Goal: Information Seeking & Learning: Learn about a topic

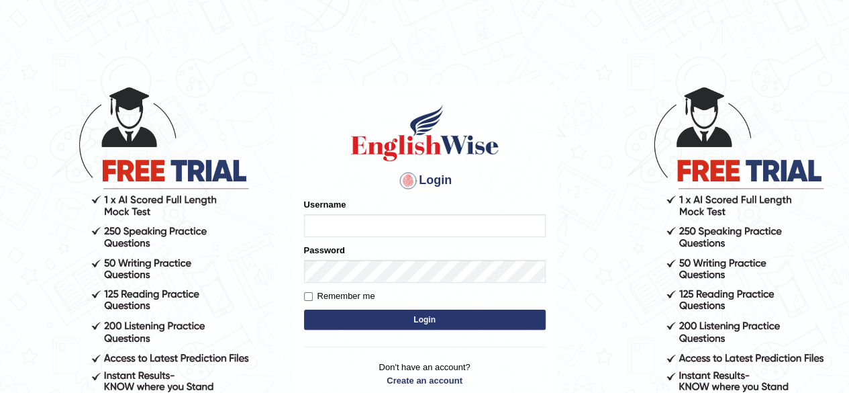
type input "0466127642"
click at [420, 320] on button "Login" at bounding box center [425, 319] width 242 height 20
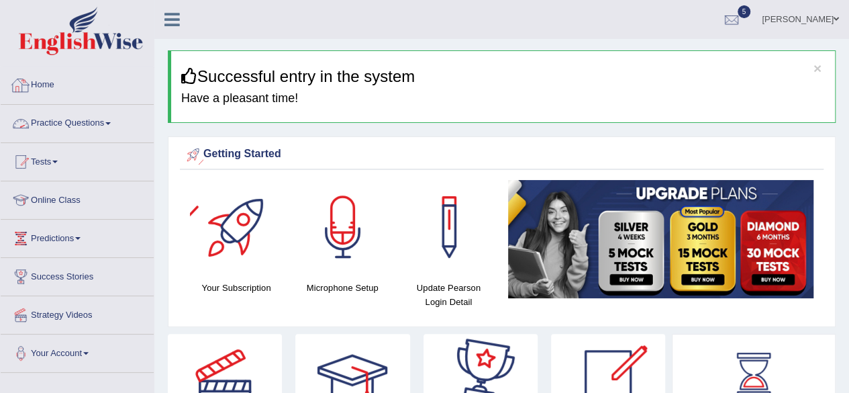
click at [88, 113] on link "Practice Questions" at bounding box center [77, 122] width 153 height 34
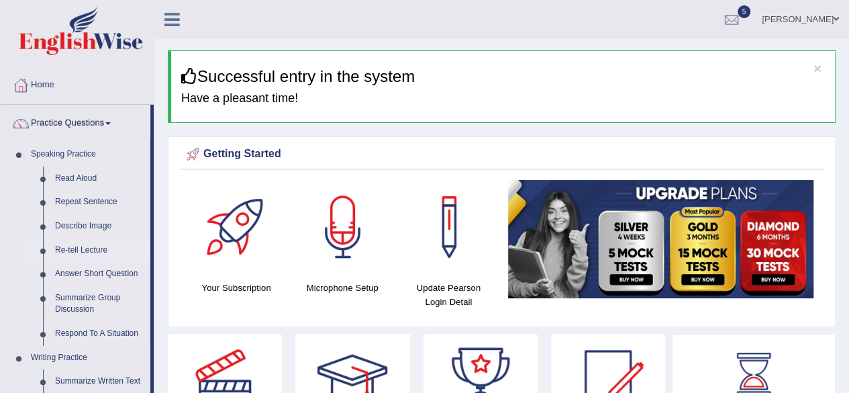
click at [86, 250] on link "Re-tell Lecture" at bounding box center [99, 250] width 101 height 24
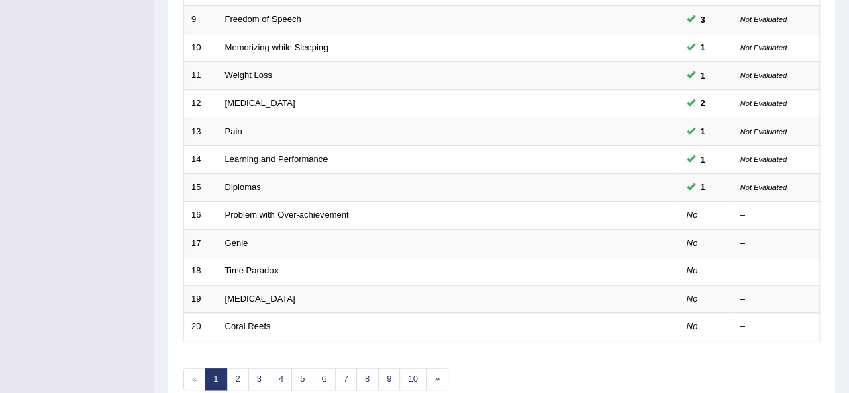
scroll to position [489, 0]
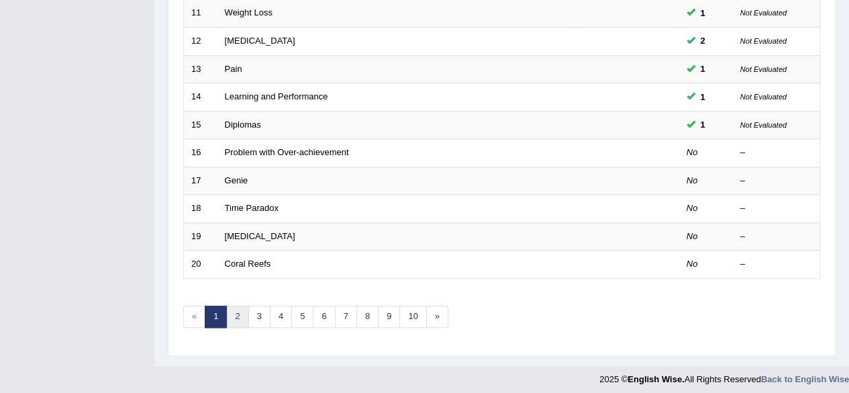
click at [236, 310] on link "2" at bounding box center [237, 316] width 22 height 22
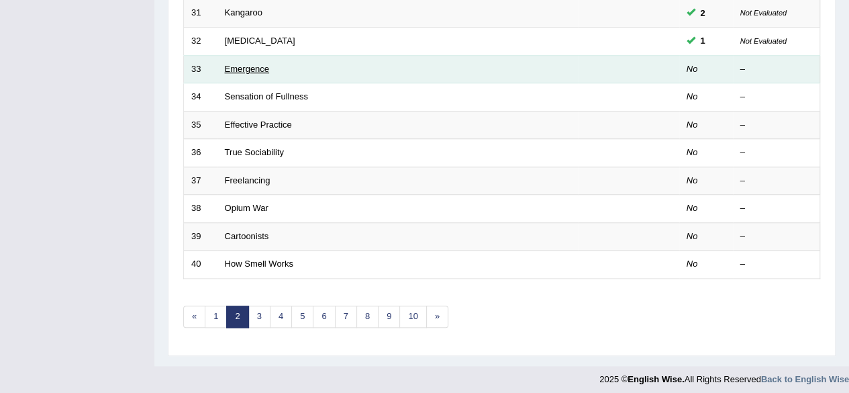
click at [256, 64] on link "Emergence" at bounding box center [247, 69] width 44 height 10
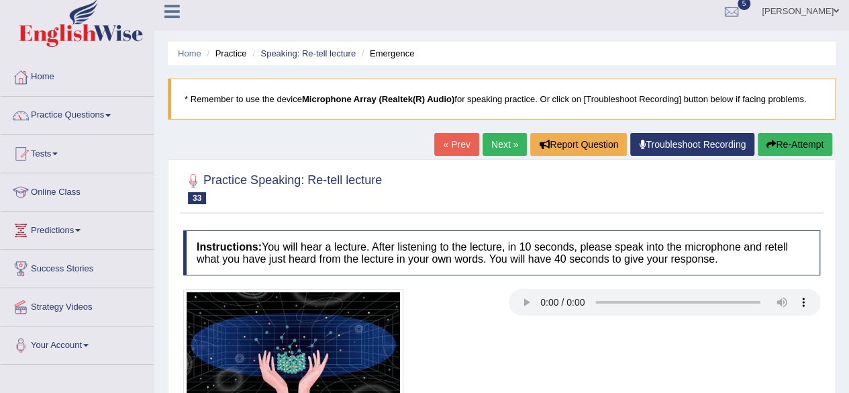
scroll to position [7, 0]
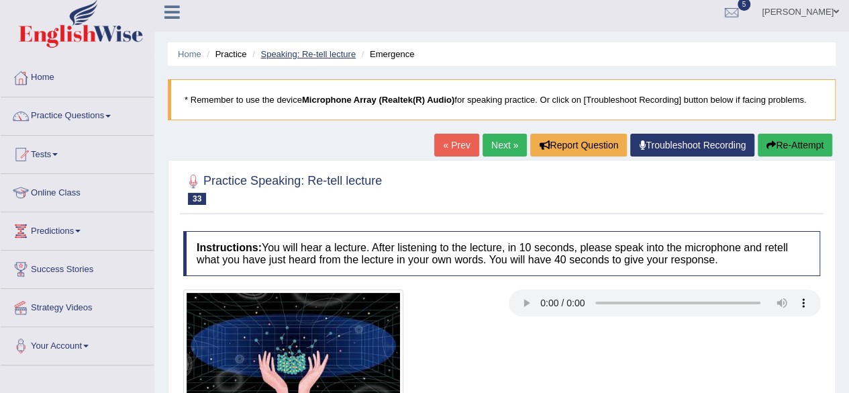
click at [303, 56] on link "Speaking: Re-tell lecture" at bounding box center [307, 54] width 95 height 10
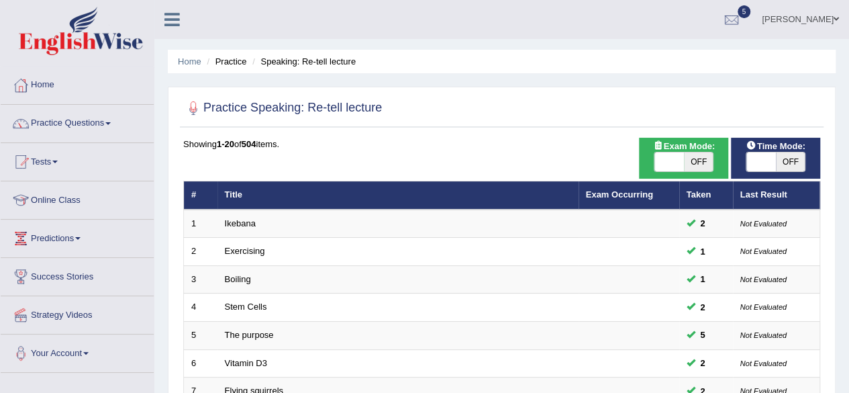
click at [783, 170] on span "OFF" at bounding box center [791, 161] width 30 height 19
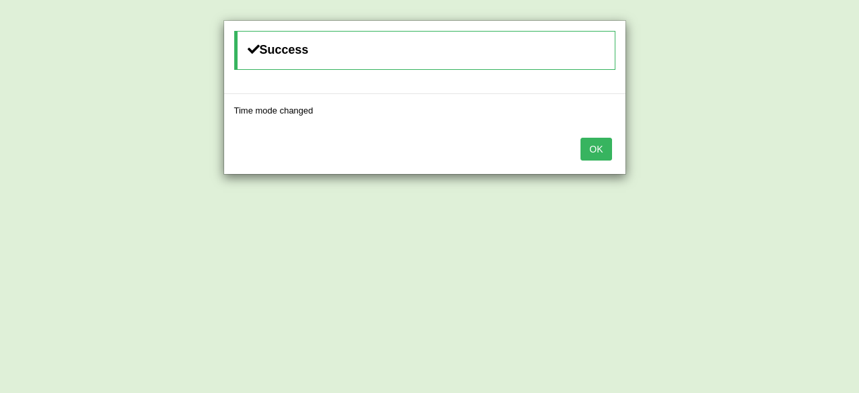
click at [601, 148] on button "OK" at bounding box center [596, 149] width 31 height 23
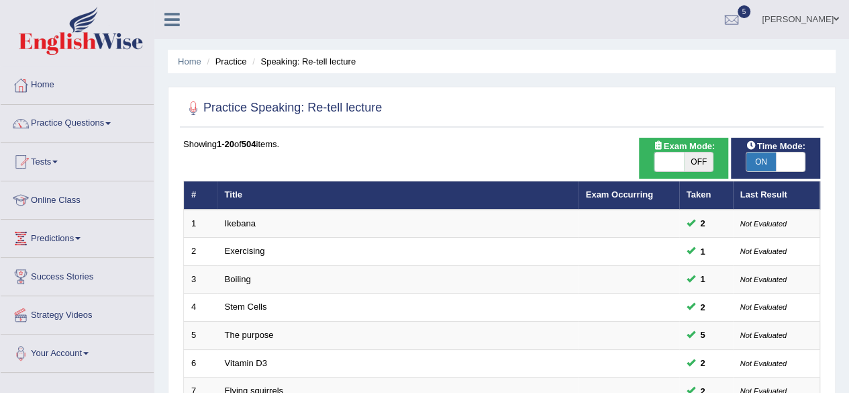
click at [766, 155] on span "ON" at bounding box center [761, 161] width 30 height 19
checkbox input "false"
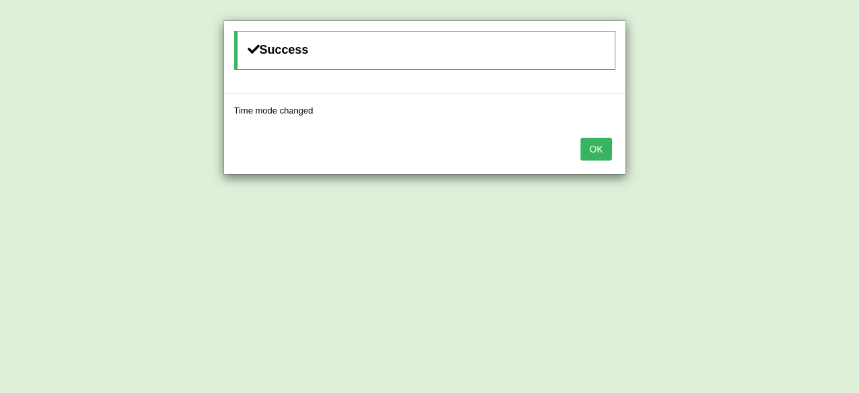
click at [589, 144] on button "OK" at bounding box center [596, 149] width 31 height 23
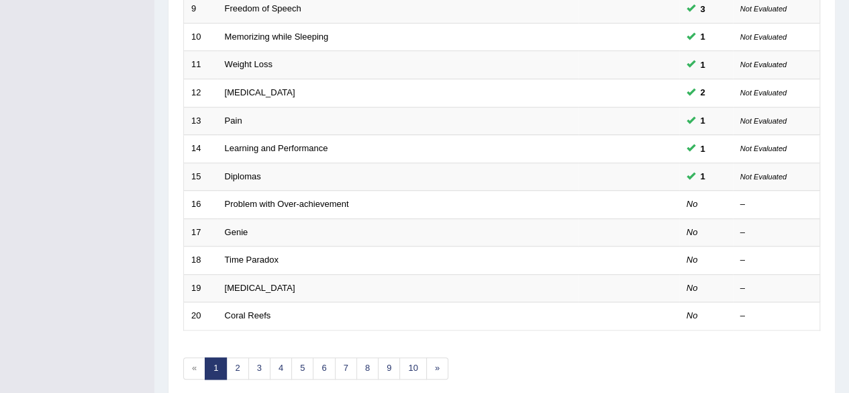
scroll to position [489, 0]
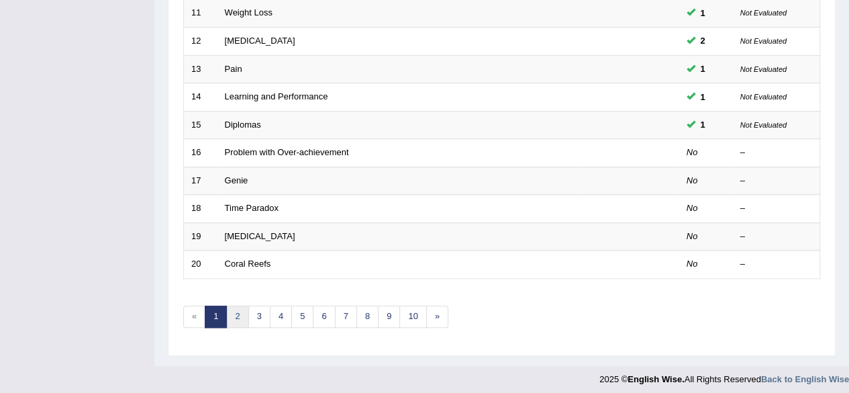
click at [236, 315] on link "2" at bounding box center [237, 316] width 22 height 22
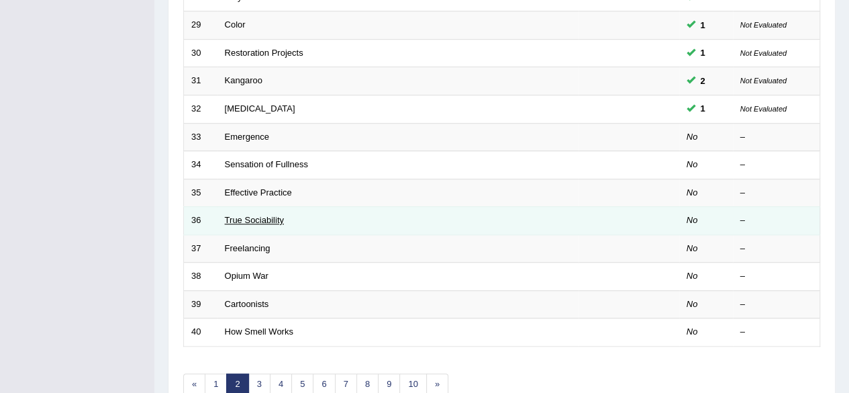
scroll to position [422, 0]
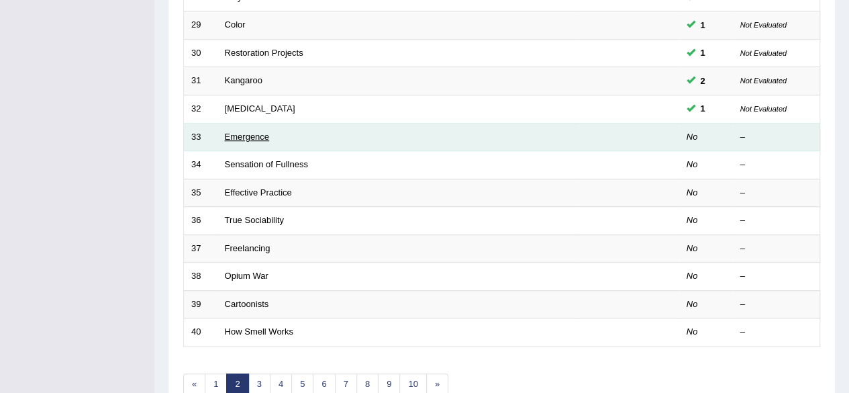
click at [254, 136] on link "Emergence" at bounding box center [247, 137] width 44 height 10
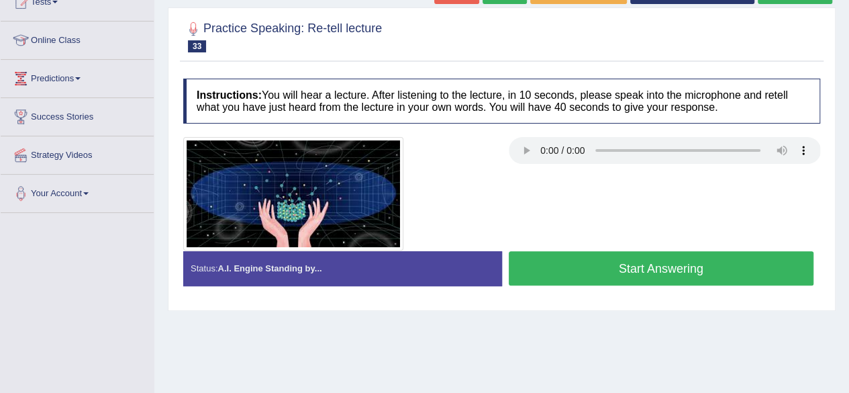
scroll to position [162, 0]
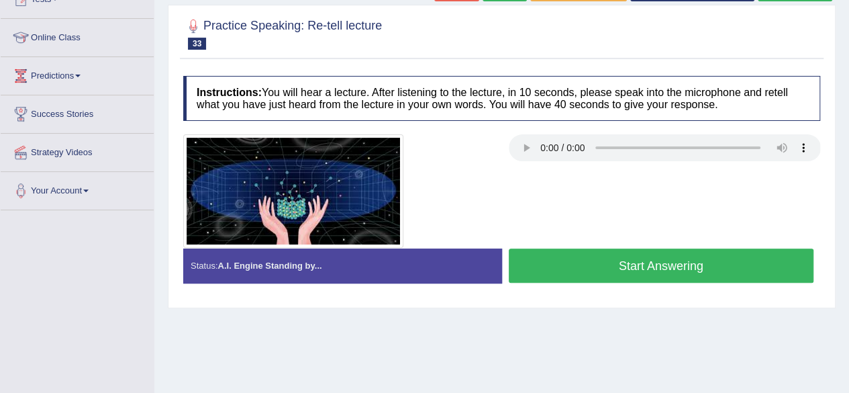
click at [656, 269] on button "Start Answering" at bounding box center [661, 265] width 305 height 34
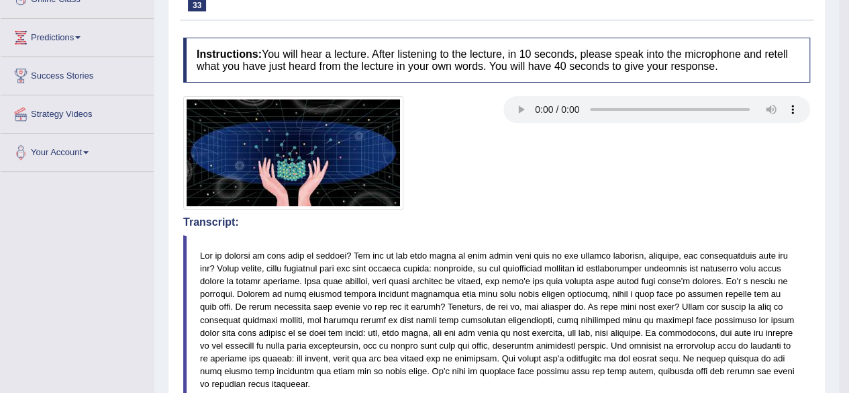
scroll to position [0, 0]
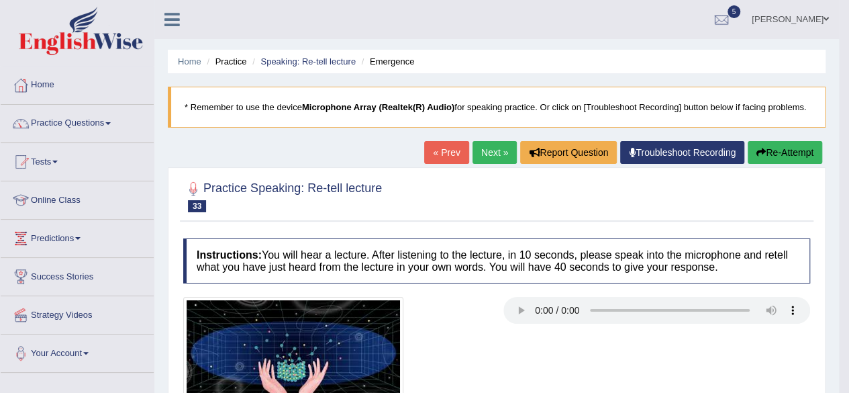
click at [491, 148] on link "Next »" at bounding box center [495, 152] width 44 height 23
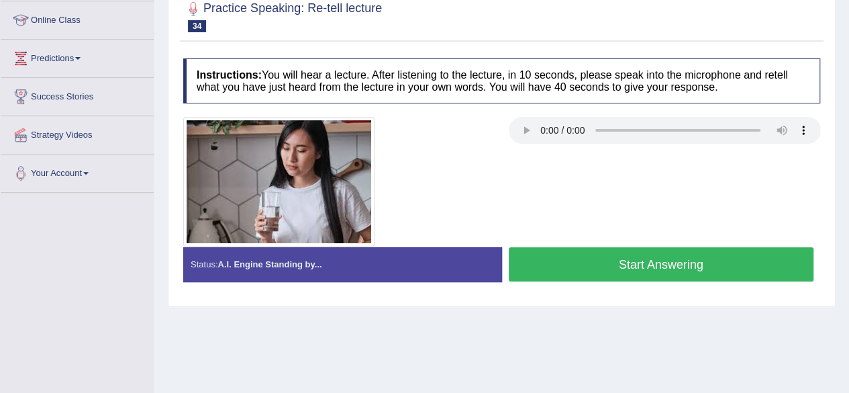
scroll to position [185, 0]
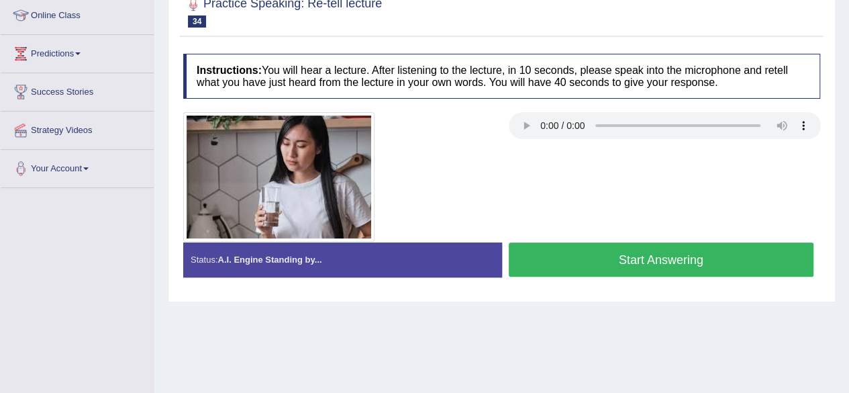
click at [679, 255] on button "Start Answering" at bounding box center [661, 259] width 305 height 34
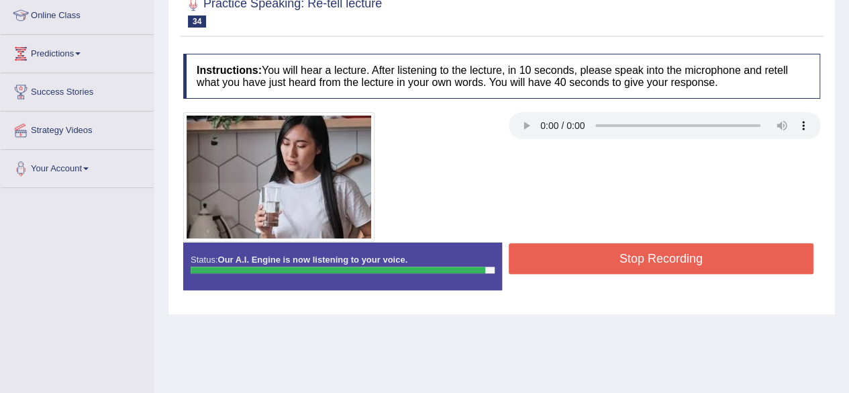
click at [679, 255] on button "Stop Recording" at bounding box center [661, 258] width 305 height 31
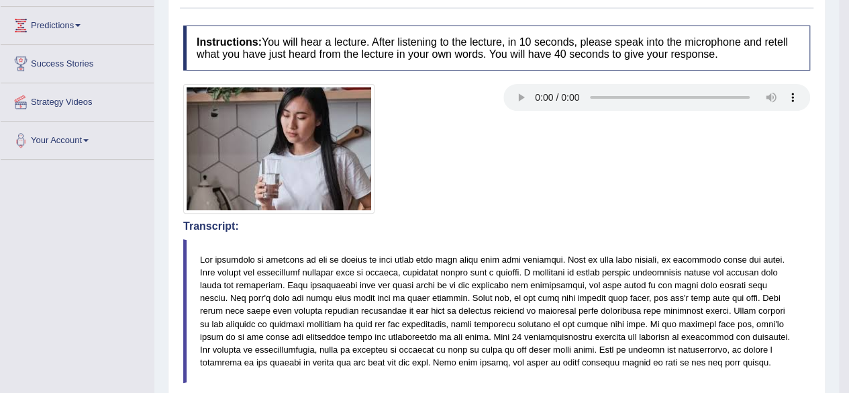
scroll to position [0, 0]
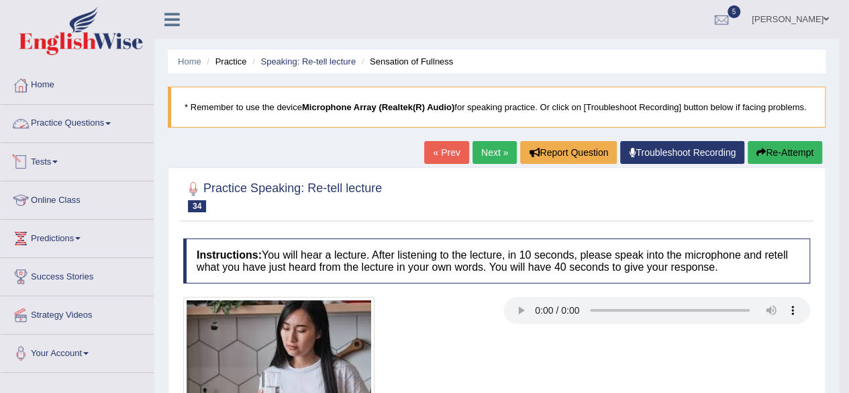
click at [90, 116] on link "Practice Questions" at bounding box center [77, 122] width 153 height 34
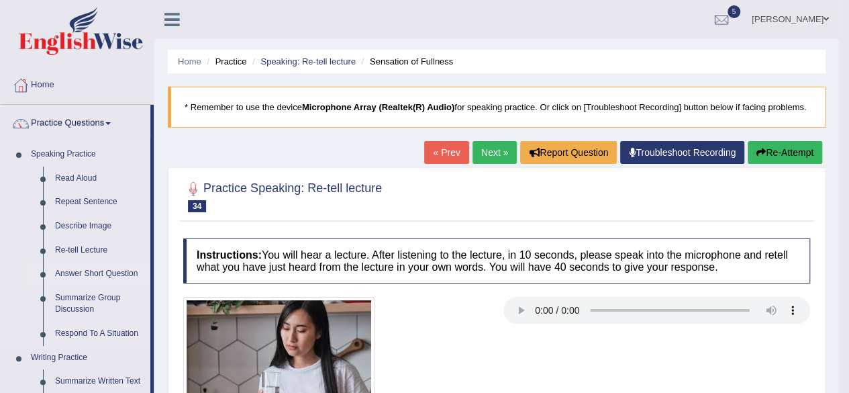
click at [98, 277] on link "Answer Short Question" at bounding box center [99, 274] width 101 height 24
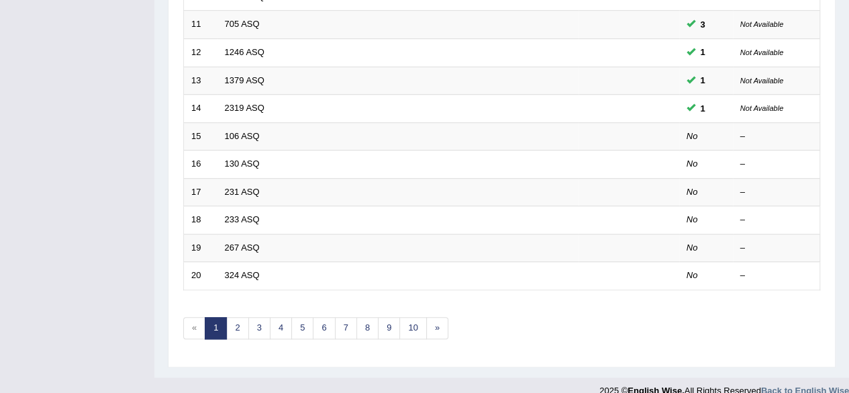
scroll to position [489, 0]
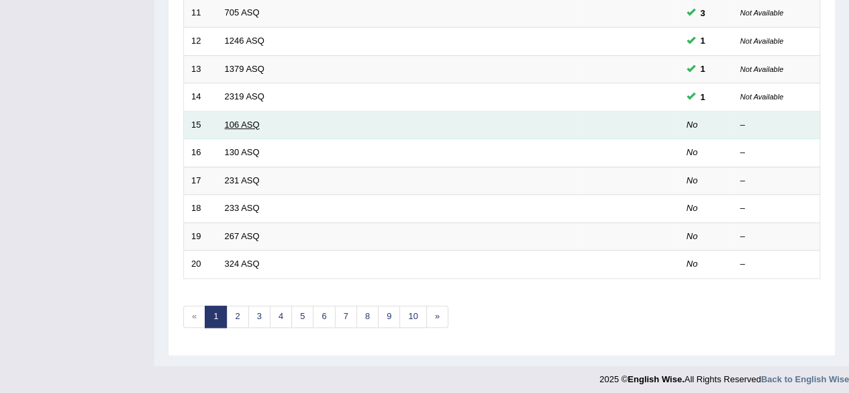
click at [230, 121] on link "106 ASQ" at bounding box center [242, 124] width 35 height 10
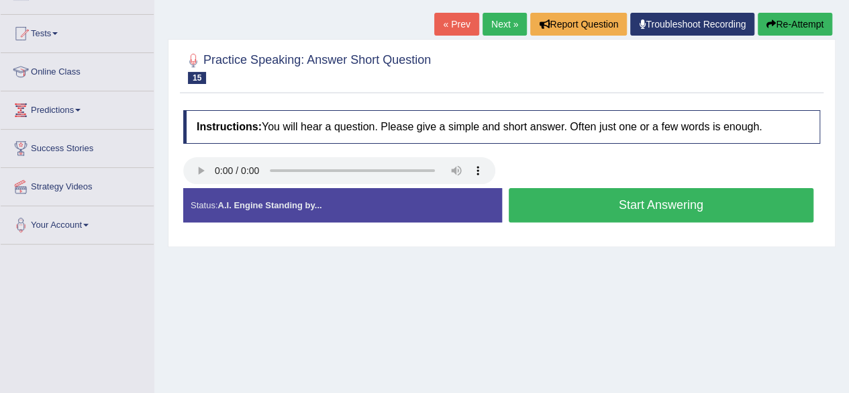
scroll to position [130, 0]
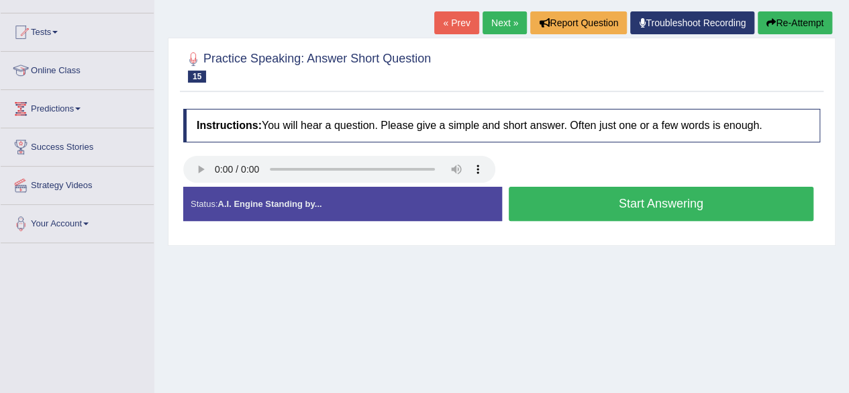
click at [591, 217] on button "Start Answering" at bounding box center [661, 204] width 305 height 34
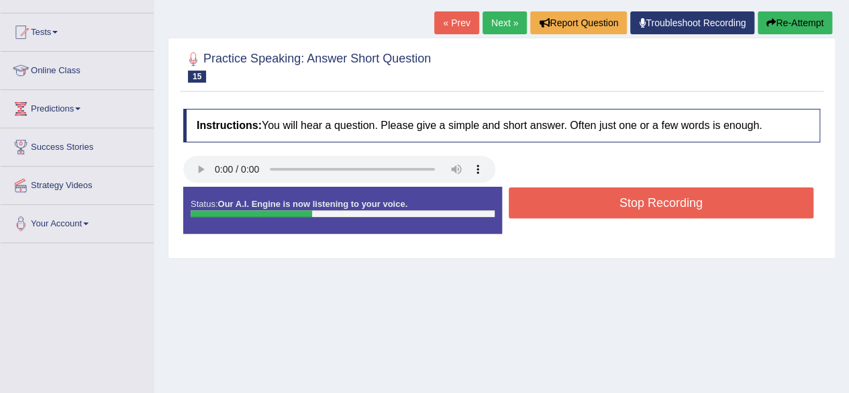
click at [573, 195] on button "Stop Recording" at bounding box center [661, 202] width 305 height 31
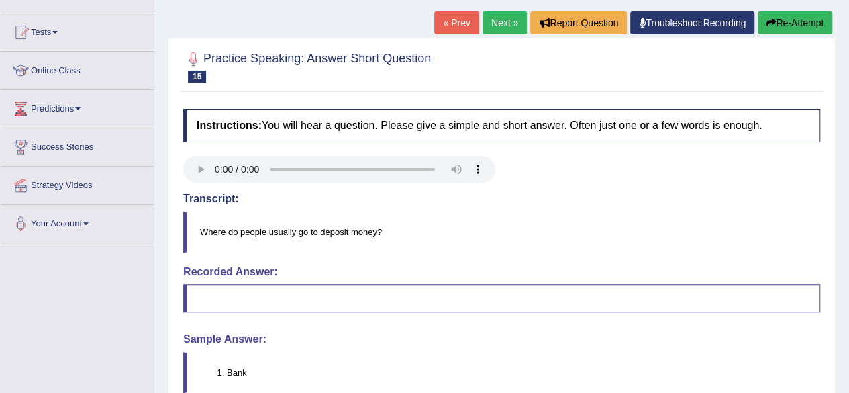
click at [497, 25] on link "Next »" at bounding box center [505, 22] width 44 height 23
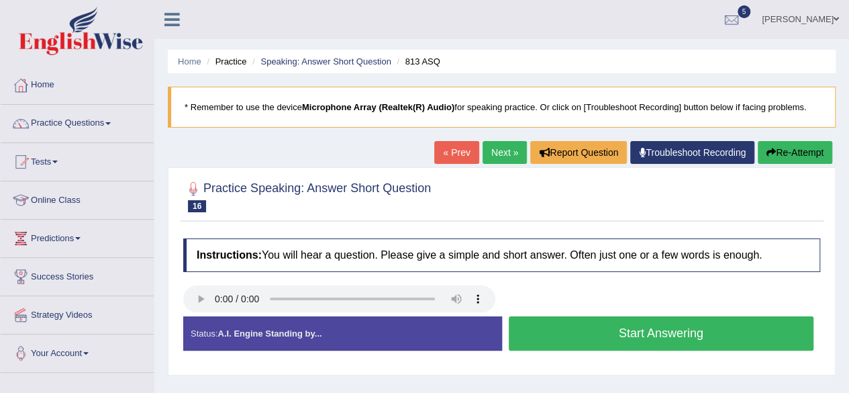
click at [557, 334] on button "Start Answering" at bounding box center [661, 333] width 305 height 34
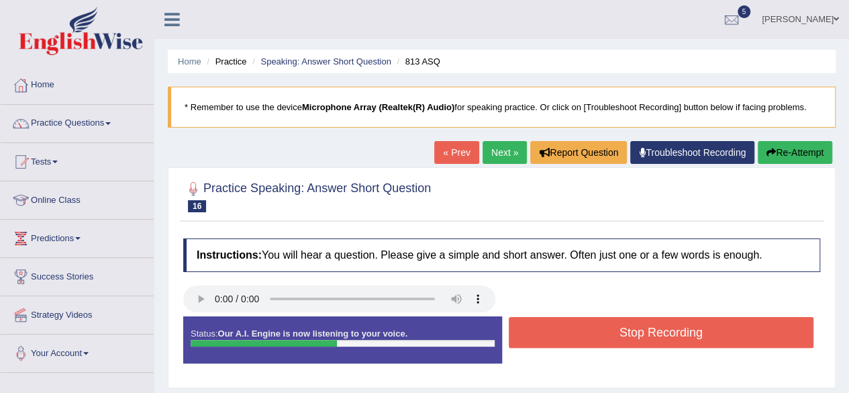
click at [556, 336] on button "Stop Recording" at bounding box center [661, 332] width 305 height 31
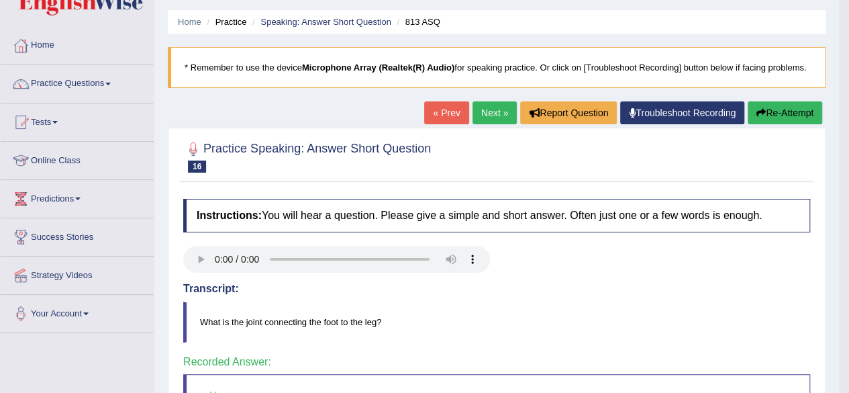
scroll to position [23, 0]
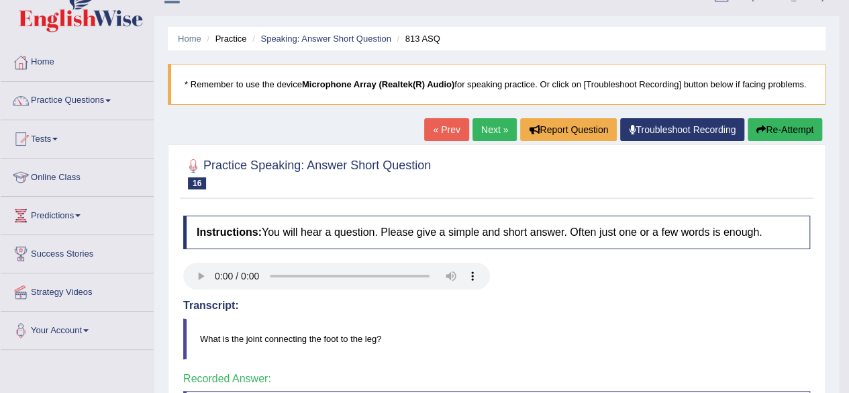
click at [498, 121] on link "Next »" at bounding box center [495, 129] width 44 height 23
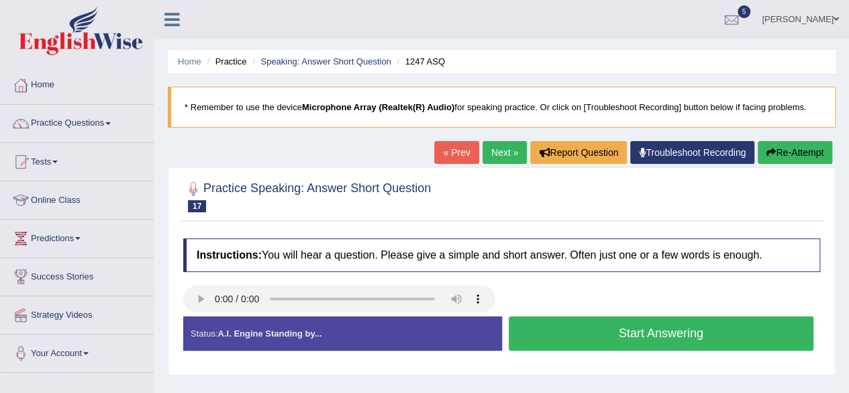
click at [583, 339] on button "Start Answering" at bounding box center [661, 333] width 305 height 34
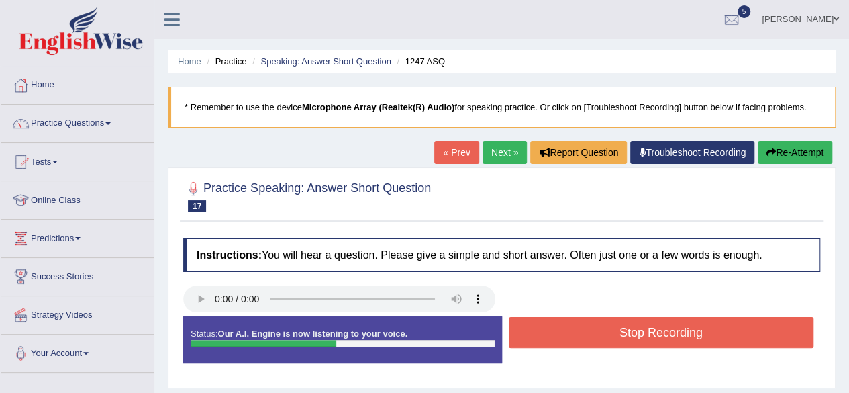
click at [583, 339] on button "Stop Recording" at bounding box center [661, 332] width 305 height 31
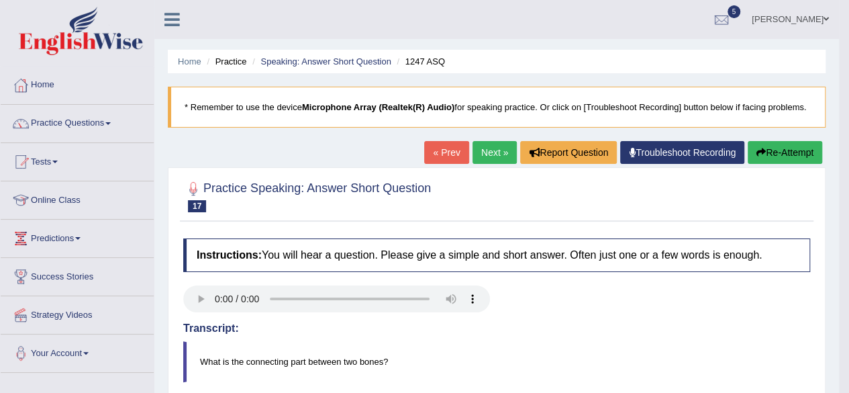
click at [491, 153] on link "Next »" at bounding box center [495, 152] width 44 height 23
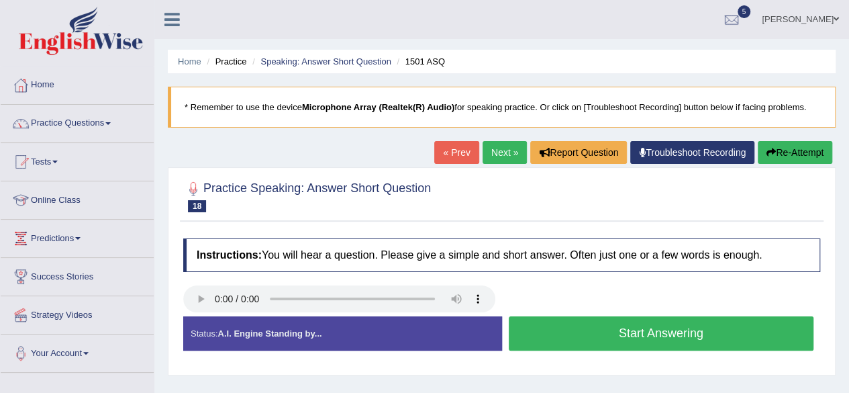
click at [591, 339] on button "Start Answering" at bounding box center [661, 333] width 305 height 34
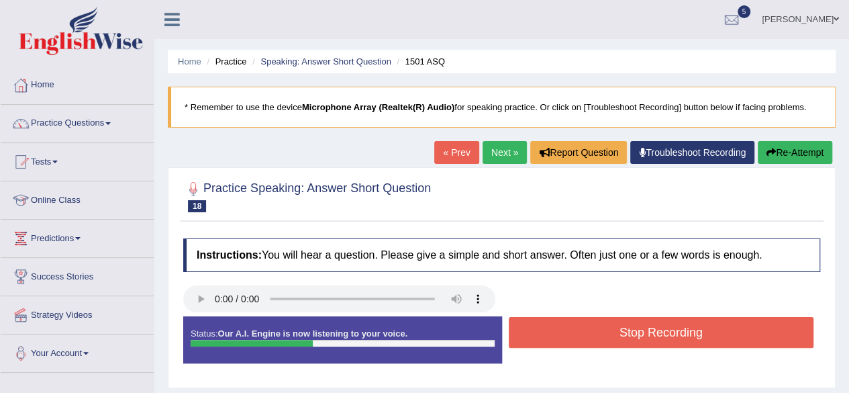
click at [591, 339] on button "Stop Recording" at bounding box center [661, 332] width 305 height 31
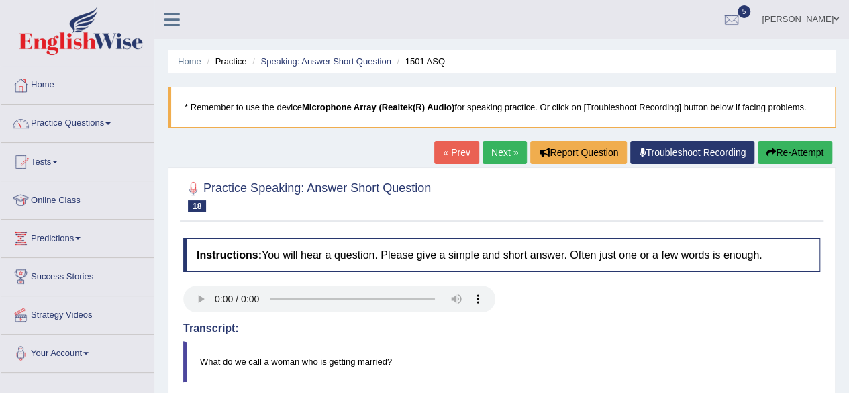
click at [500, 155] on link "Next »" at bounding box center [505, 152] width 44 height 23
click at [493, 154] on link "Next »" at bounding box center [505, 152] width 44 height 23
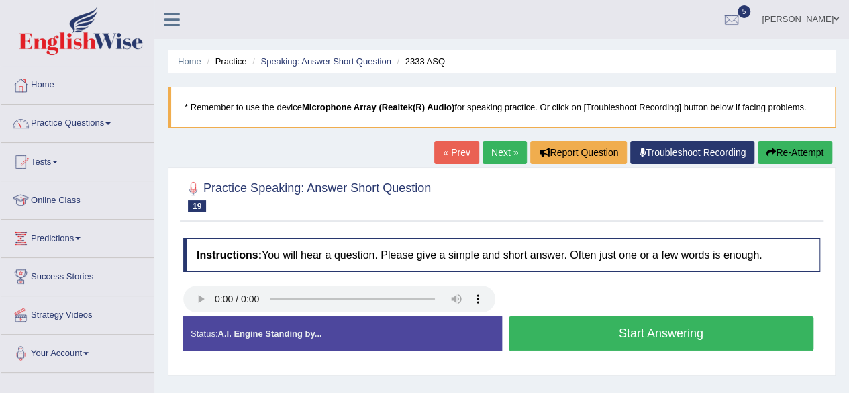
click at [571, 336] on button "Start Answering" at bounding box center [661, 333] width 305 height 34
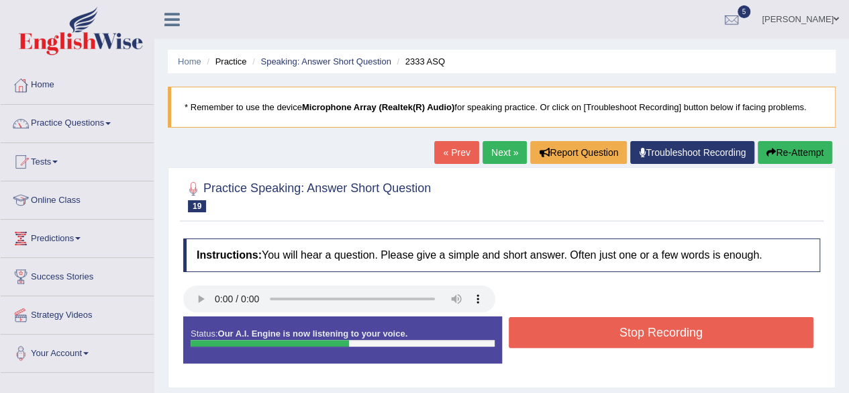
click at [571, 336] on button "Stop Recording" at bounding box center [661, 332] width 305 height 31
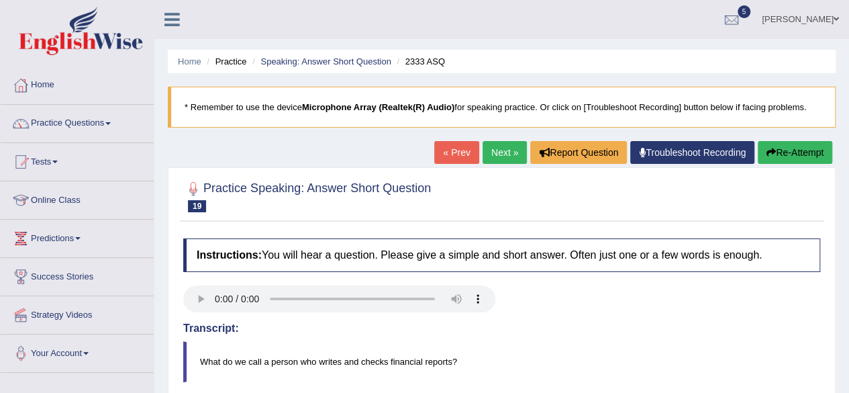
click at [442, 148] on link "« Prev" at bounding box center [456, 152] width 44 height 23
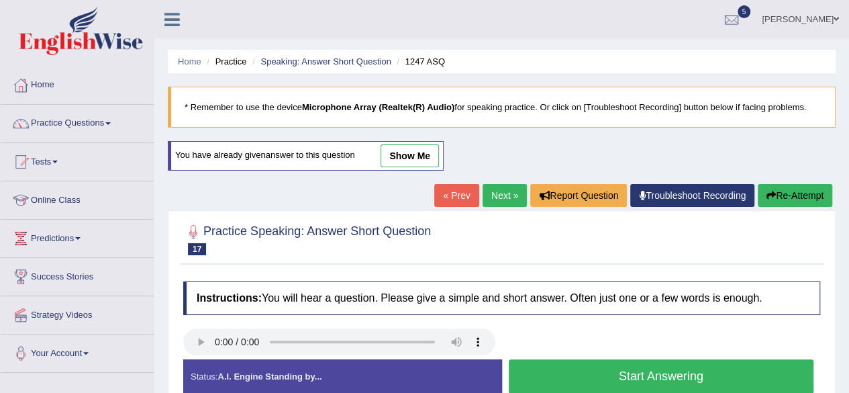
click at [491, 192] on link "Next »" at bounding box center [505, 195] width 44 height 23
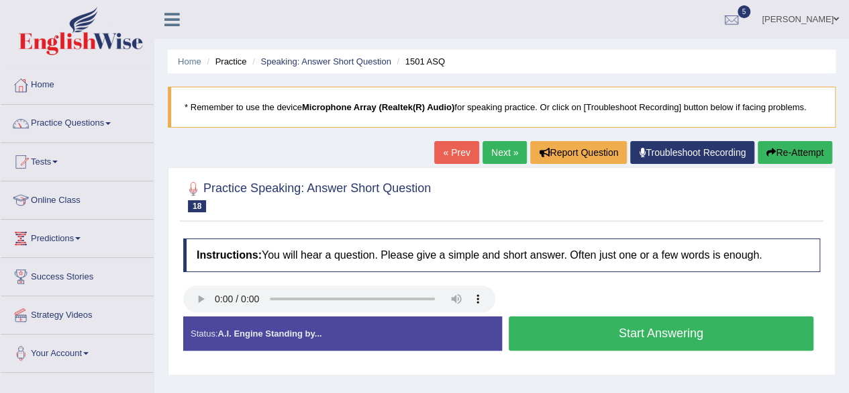
click at [555, 330] on button "Start Answering" at bounding box center [661, 333] width 305 height 34
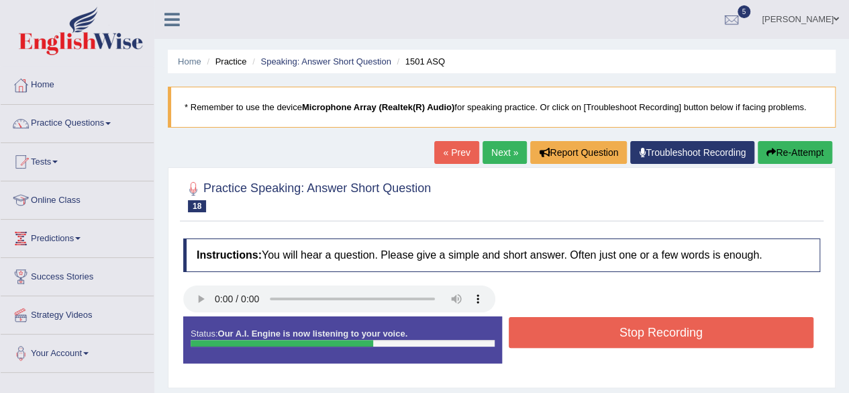
click at [555, 330] on button "Stop Recording" at bounding box center [661, 332] width 305 height 31
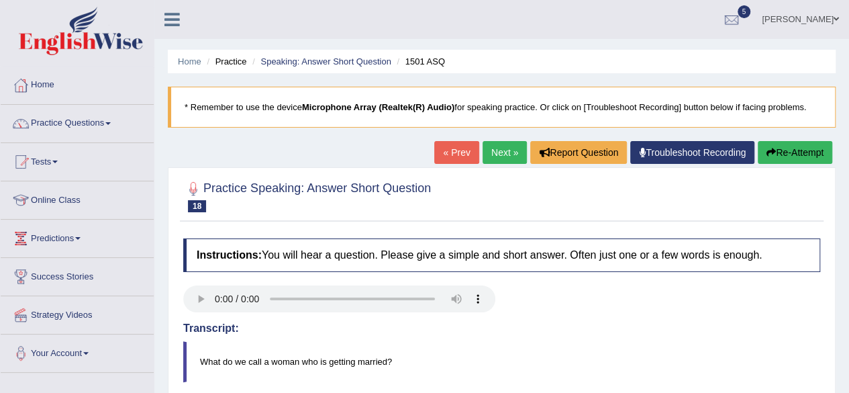
click at [497, 159] on link "Next »" at bounding box center [505, 152] width 44 height 23
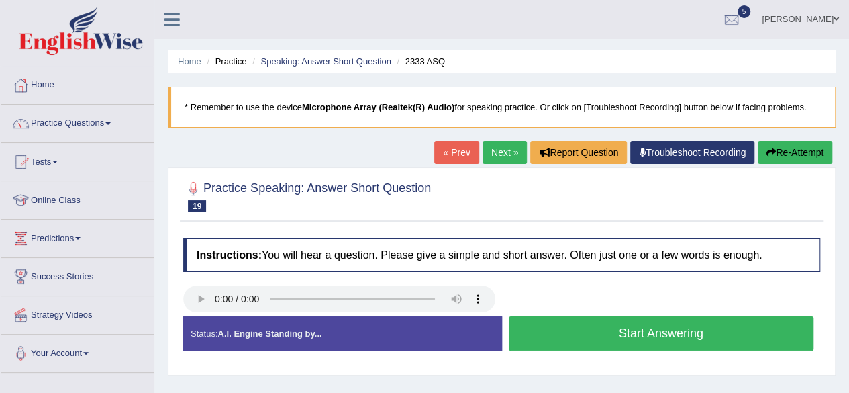
click at [550, 335] on button "Start Answering" at bounding box center [661, 333] width 305 height 34
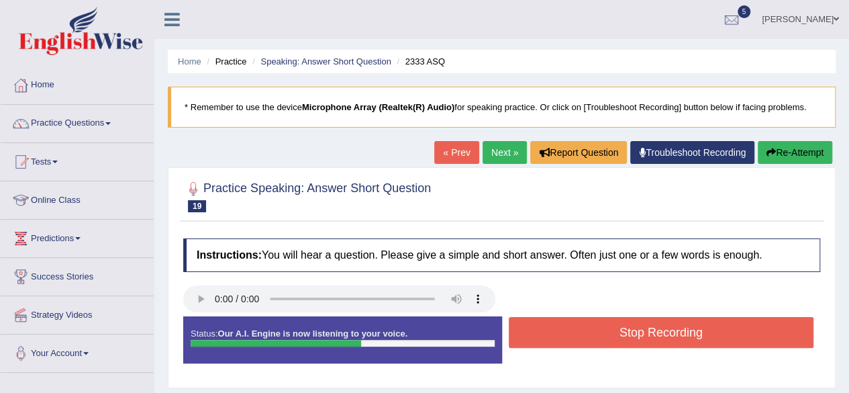
click at [573, 335] on button "Stop Recording" at bounding box center [661, 332] width 305 height 31
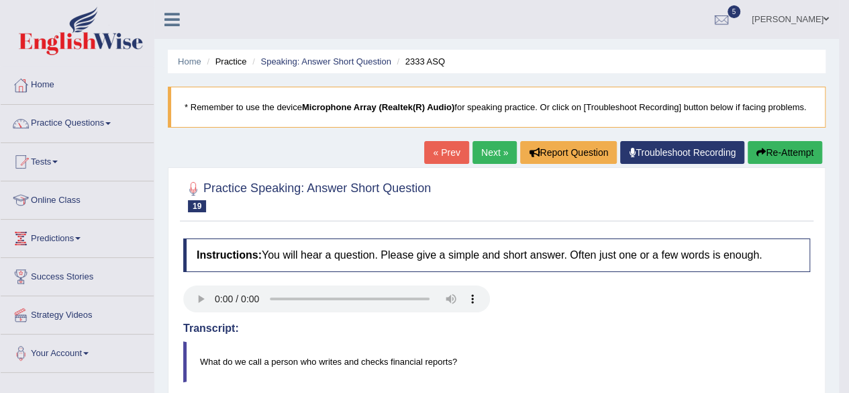
click at [495, 153] on link "Next »" at bounding box center [495, 152] width 44 height 23
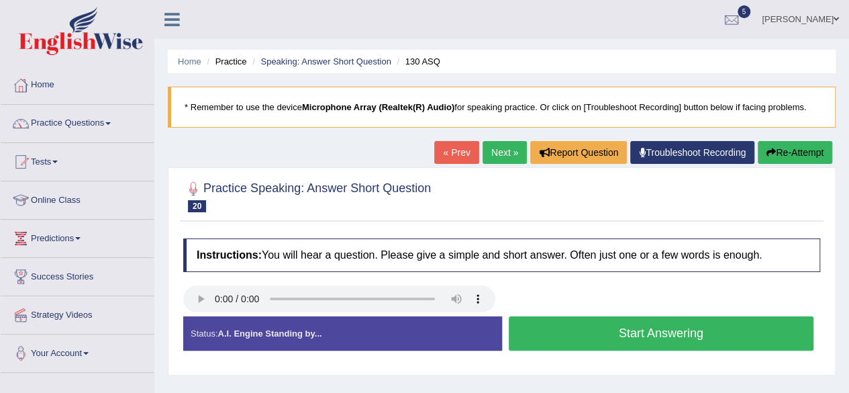
click at [564, 332] on button "Start Answering" at bounding box center [661, 333] width 305 height 34
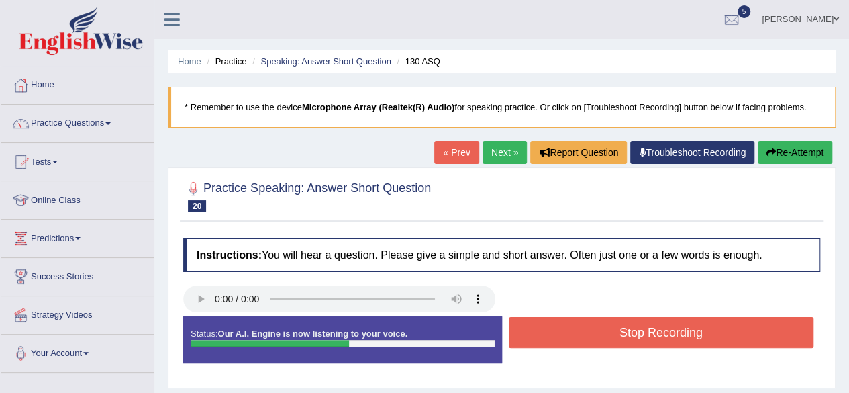
click at [564, 332] on button "Stop Recording" at bounding box center [661, 332] width 305 height 31
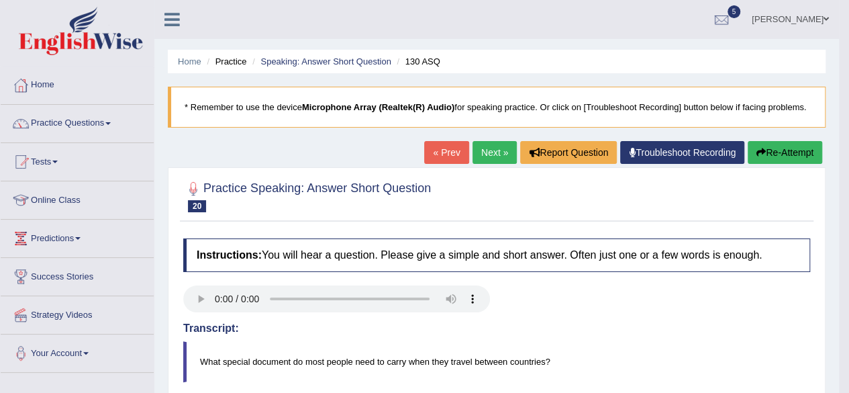
click at [484, 154] on link "Next »" at bounding box center [495, 152] width 44 height 23
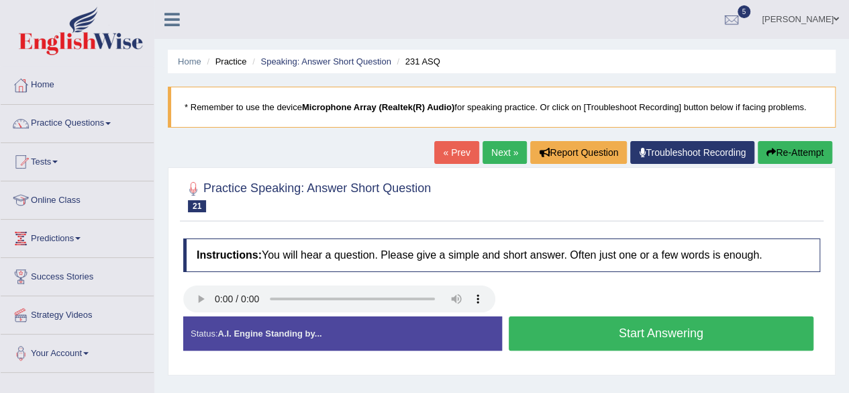
click at [573, 331] on button "Start Answering" at bounding box center [661, 333] width 305 height 34
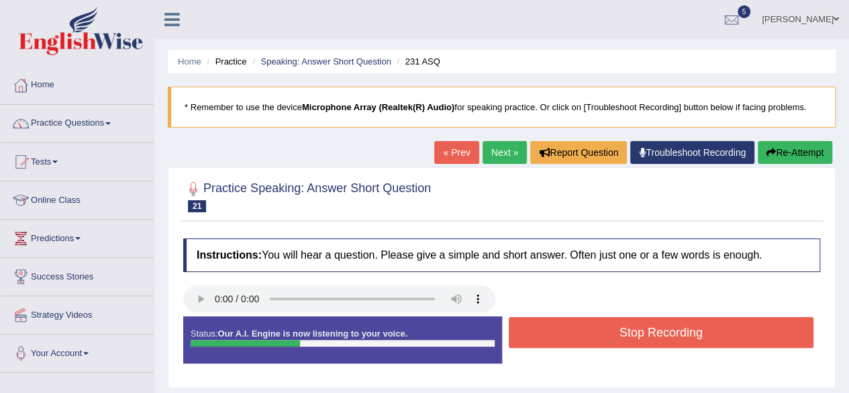
click at [573, 331] on button "Stop Recording" at bounding box center [661, 332] width 305 height 31
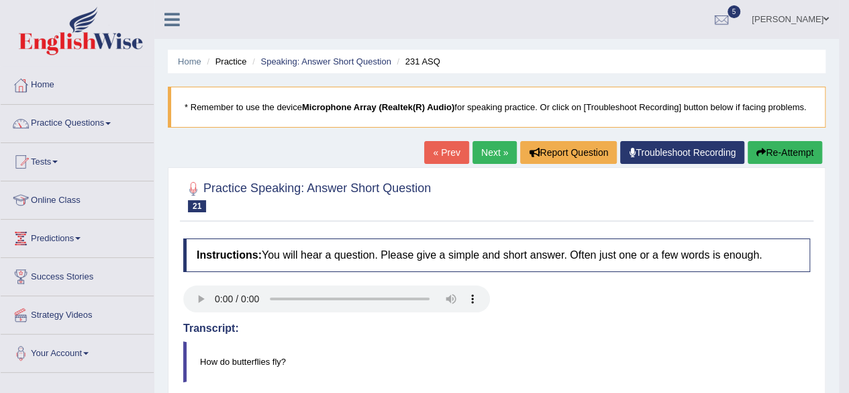
click at [492, 150] on link "Next »" at bounding box center [495, 152] width 44 height 23
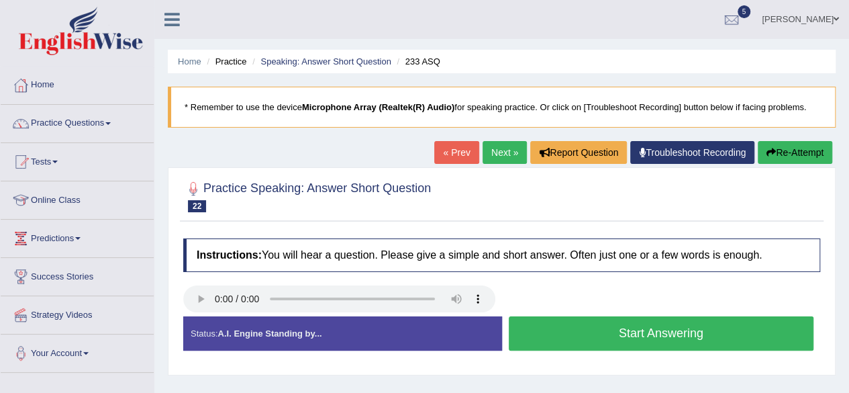
click at [584, 328] on button "Start Answering" at bounding box center [661, 333] width 305 height 34
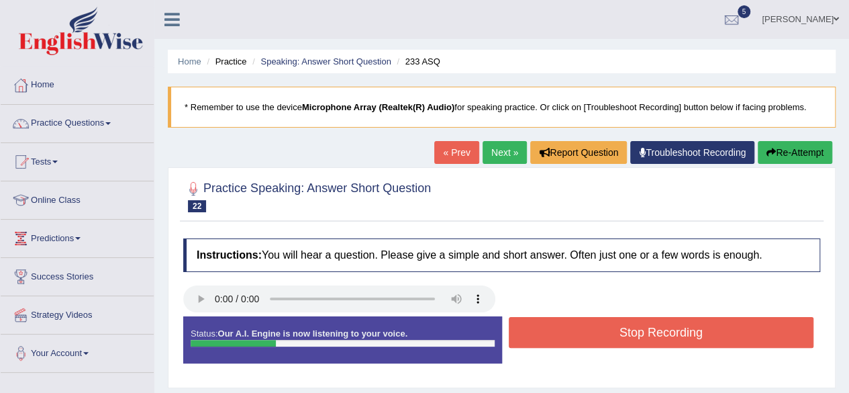
click at [584, 328] on button "Stop Recording" at bounding box center [661, 332] width 305 height 31
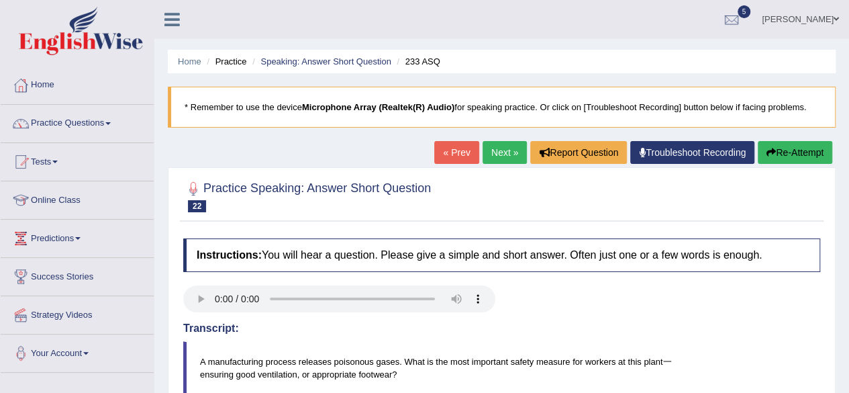
click at [492, 148] on link "Next »" at bounding box center [505, 152] width 44 height 23
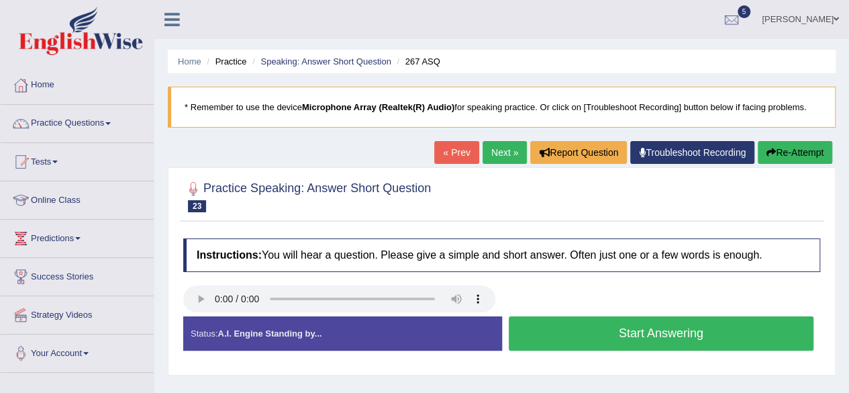
click at [626, 332] on button "Start Answering" at bounding box center [661, 333] width 305 height 34
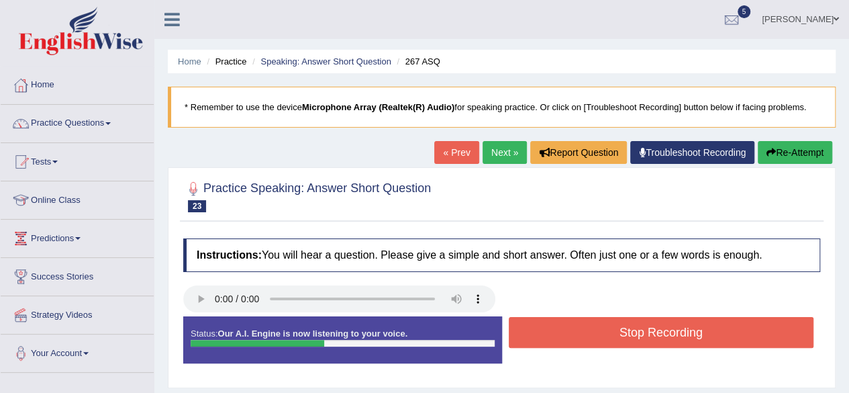
click at [626, 332] on button "Stop Recording" at bounding box center [661, 332] width 305 height 31
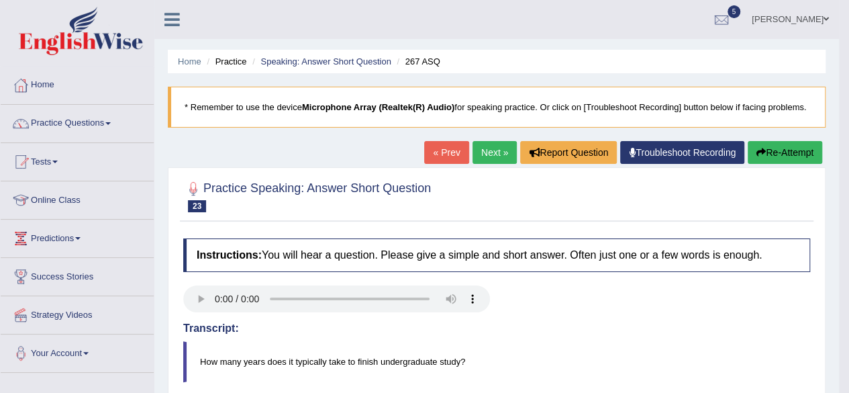
click at [489, 150] on link "Next »" at bounding box center [495, 152] width 44 height 23
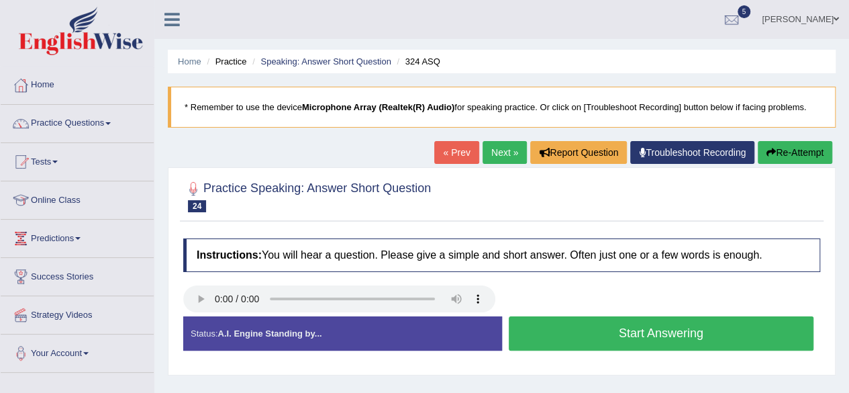
click at [573, 324] on button "Start Answering" at bounding box center [661, 333] width 305 height 34
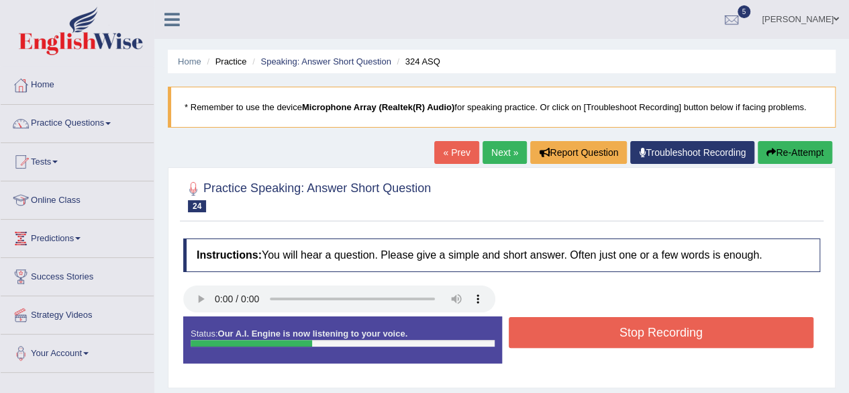
click at [573, 324] on button "Stop Recording" at bounding box center [661, 332] width 305 height 31
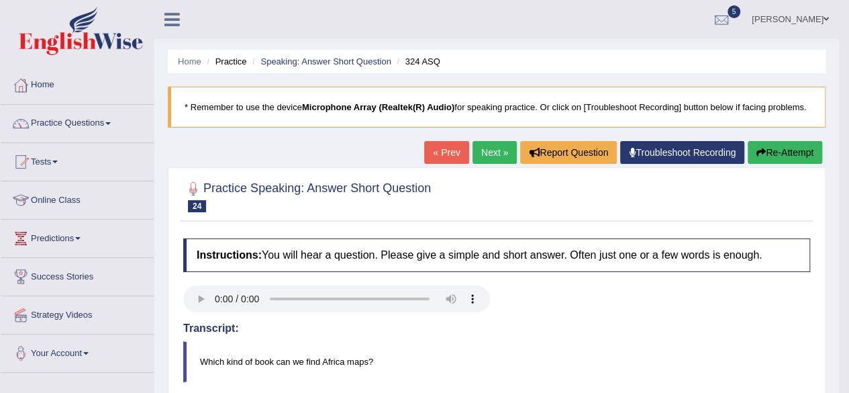
click at [485, 157] on link "Next »" at bounding box center [495, 152] width 44 height 23
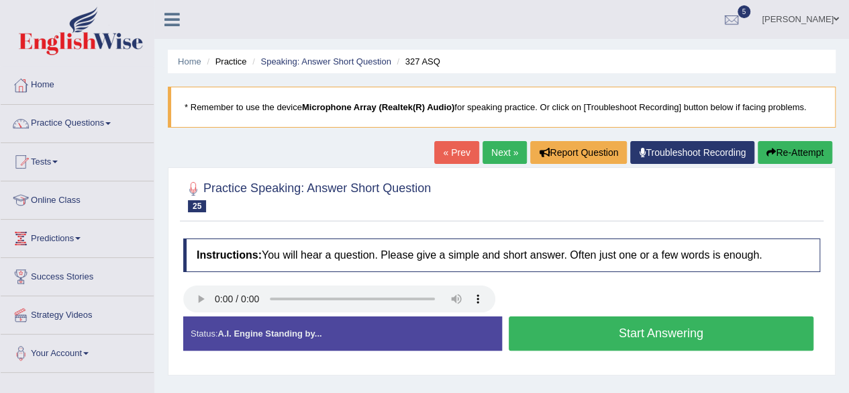
click at [580, 321] on button "Start Answering" at bounding box center [661, 333] width 305 height 34
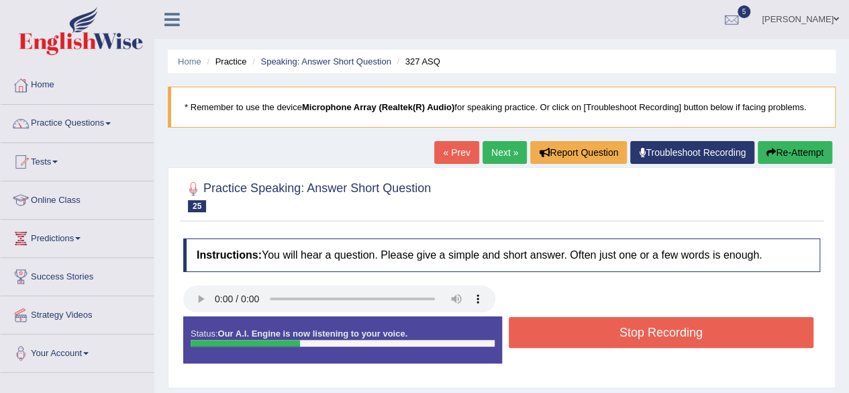
click at [580, 321] on button "Stop Recording" at bounding box center [661, 332] width 305 height 31
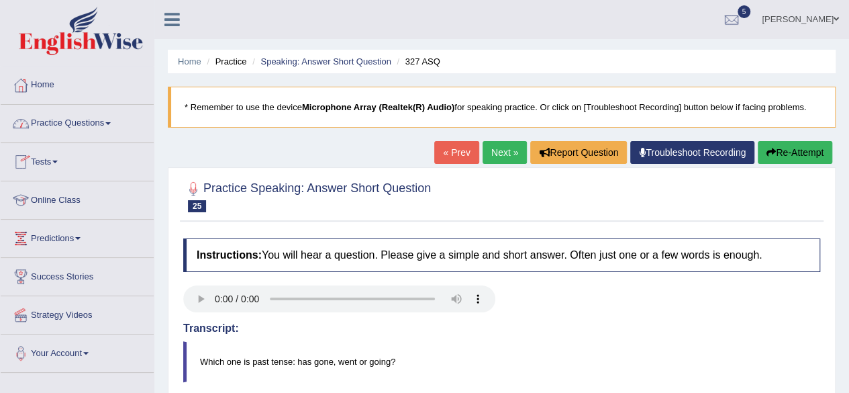
click at [85, 119] on link "Practice Questions" at bounding box center [77, 122] width 153 height 34
